Goal: Find specific page/section: Find specific page/section

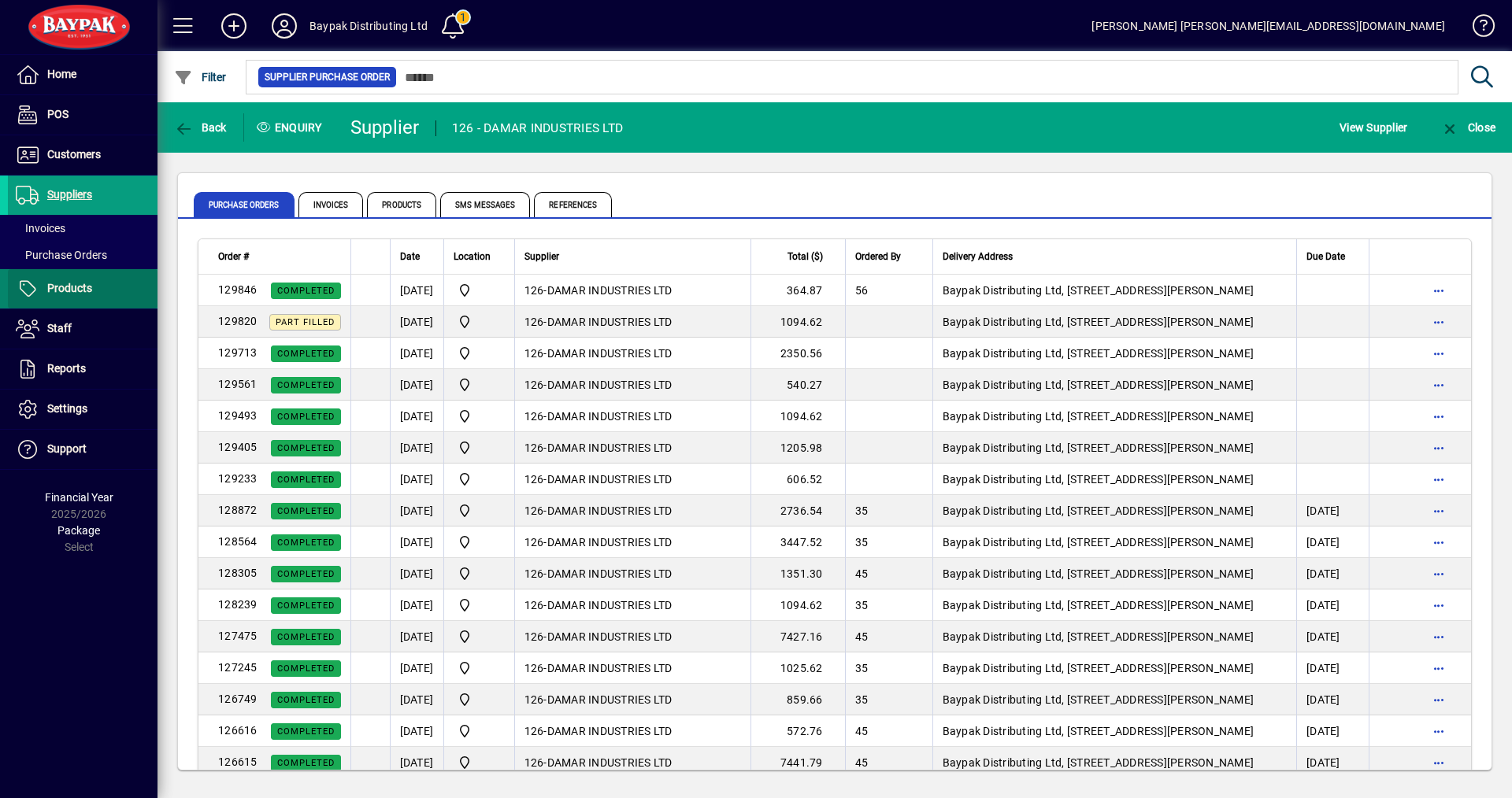
click at [71, 283] on span "Products" at bounding box center [69, 288] width 45 height 13
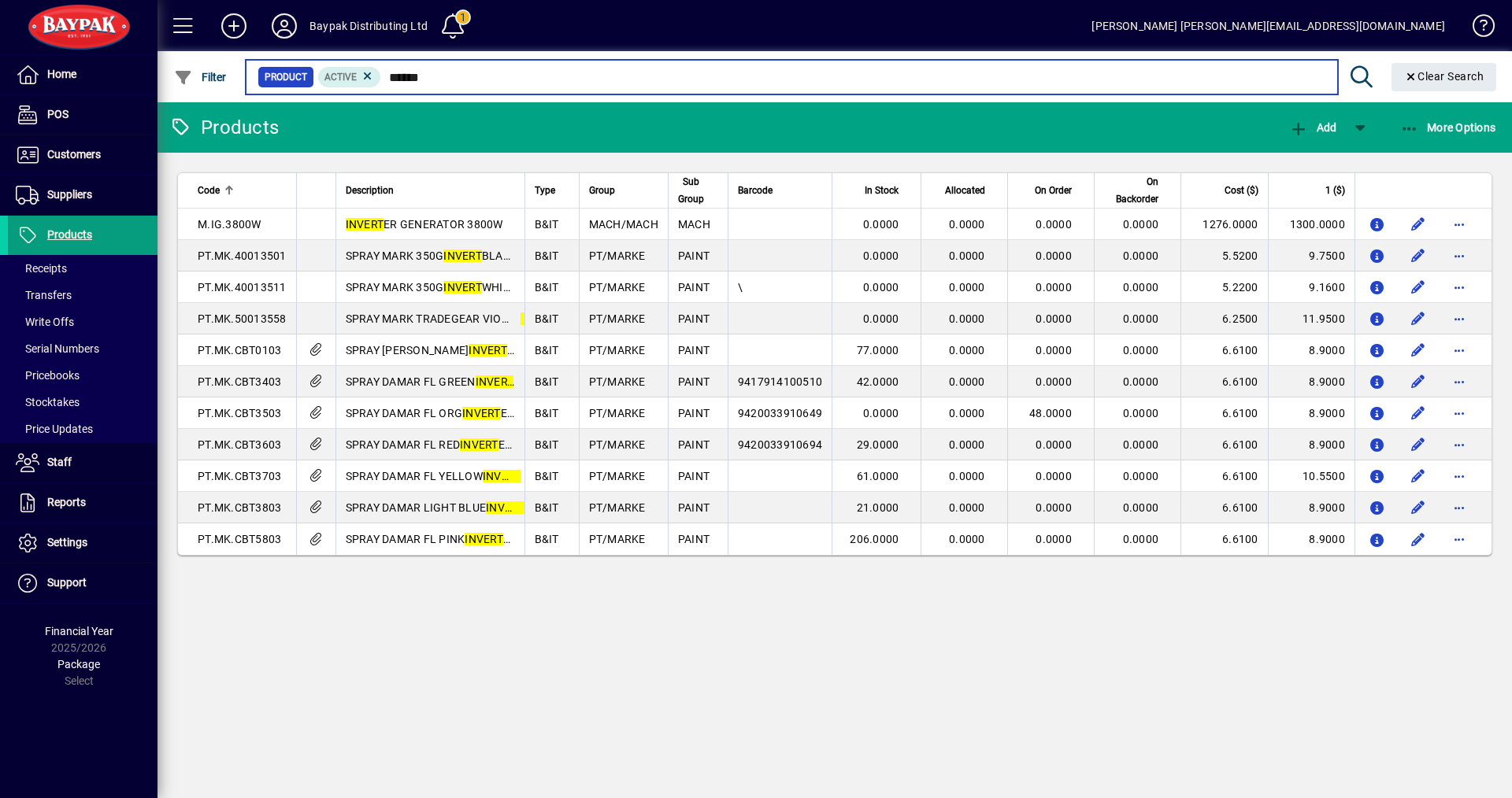
type input "******"
